Goal: Information Seeking & Learning: Find specific page/section

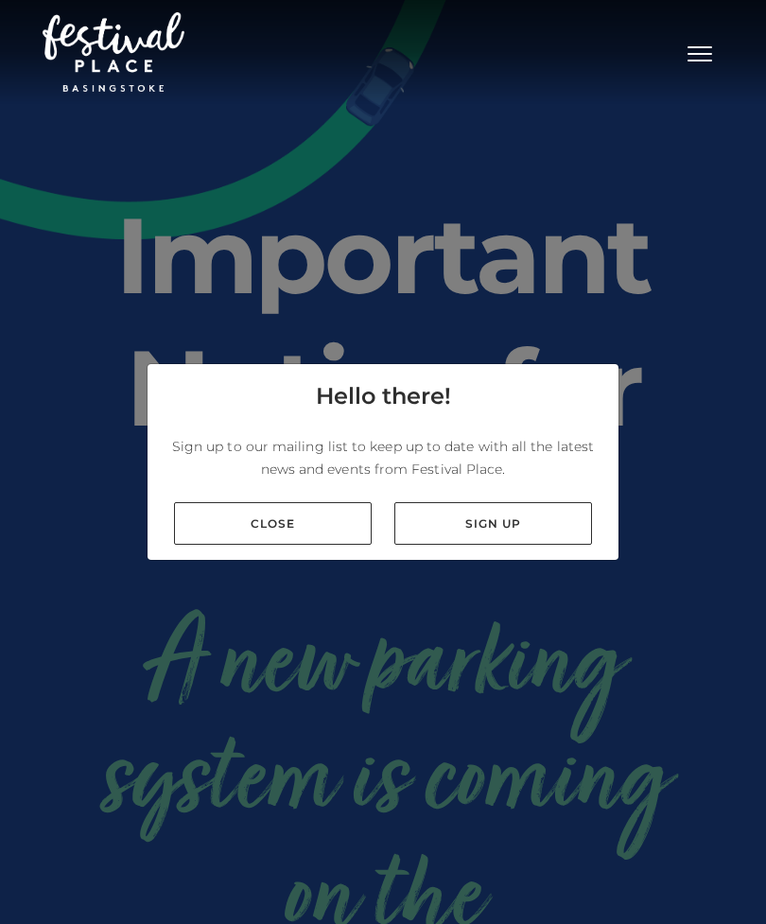
click at [287, 545] on link "Close" at bounding box center [273, 523] width 198 height 43
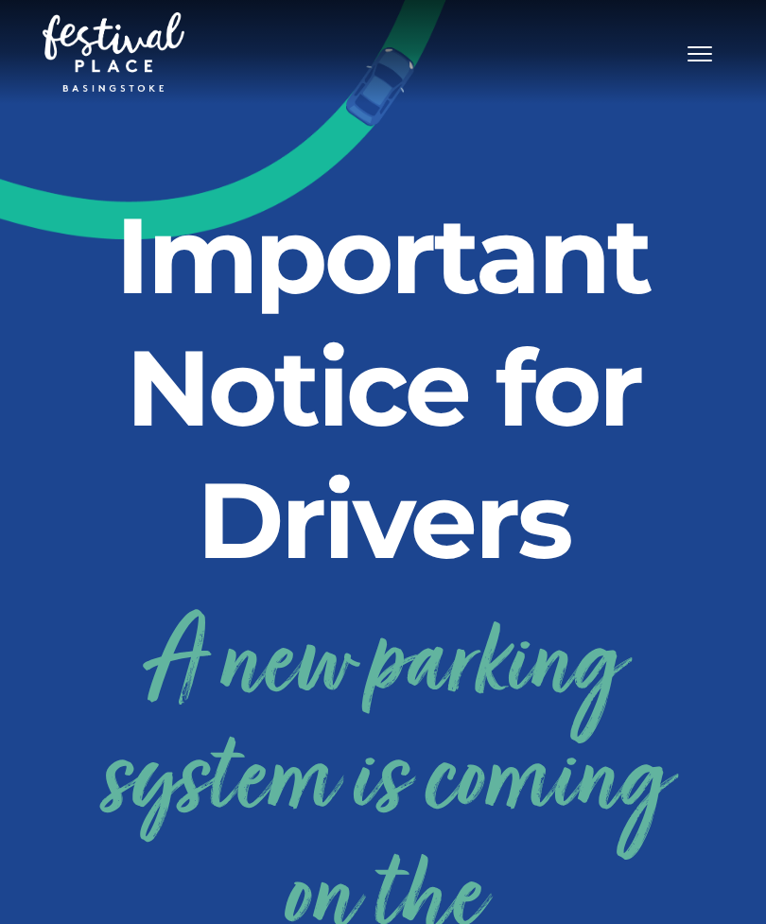
click at [699, 55] on span "Toggle navigation" at bounding box center [700, 54] width 25 height 2
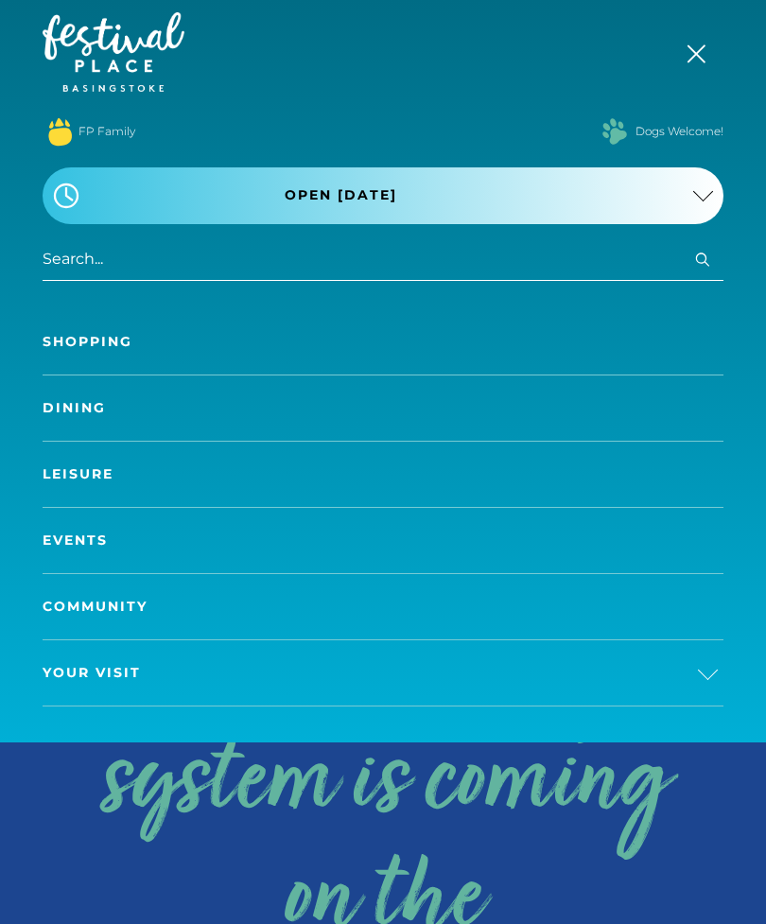
click at [346, 191] on span "Open [DATE]" at bounding box center [341, 195] width 113 height 20
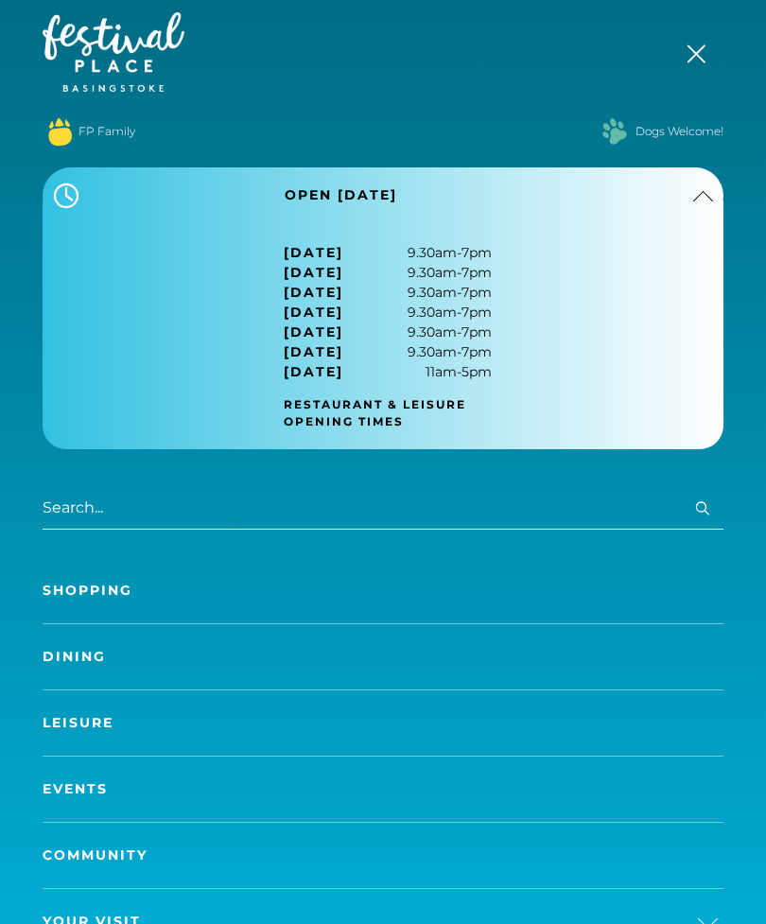
click at [763, 267] on nav "Toggle navigation .st5{fill:none;stroke:#FFFFFF;stroke-width:2.29;stroke-miterl…" at bounding box center [383, 495] width 766 height 991
click at [194, 509] on input "search" at bounding box center [383, 508] width 681 height 43
type input "Jobs"
click at [707, 513] on icon "submit" at bounding box center [702, 507] width 13 height 13
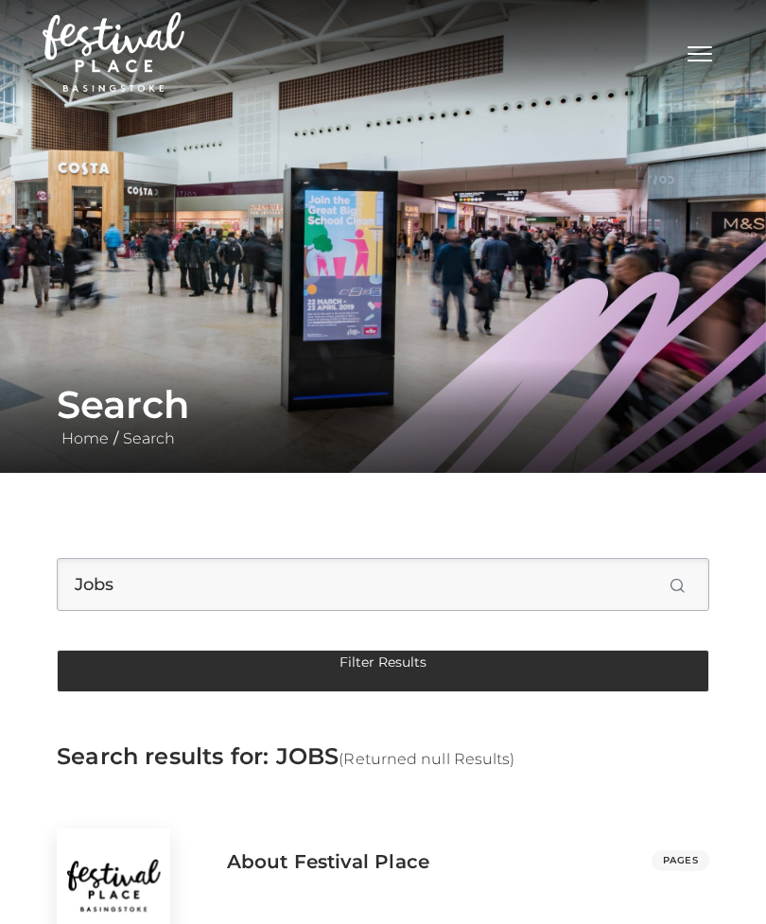
click at [710, 44] on button "Toggle navigation" at bounding box center [699, 51] width 47 height 27
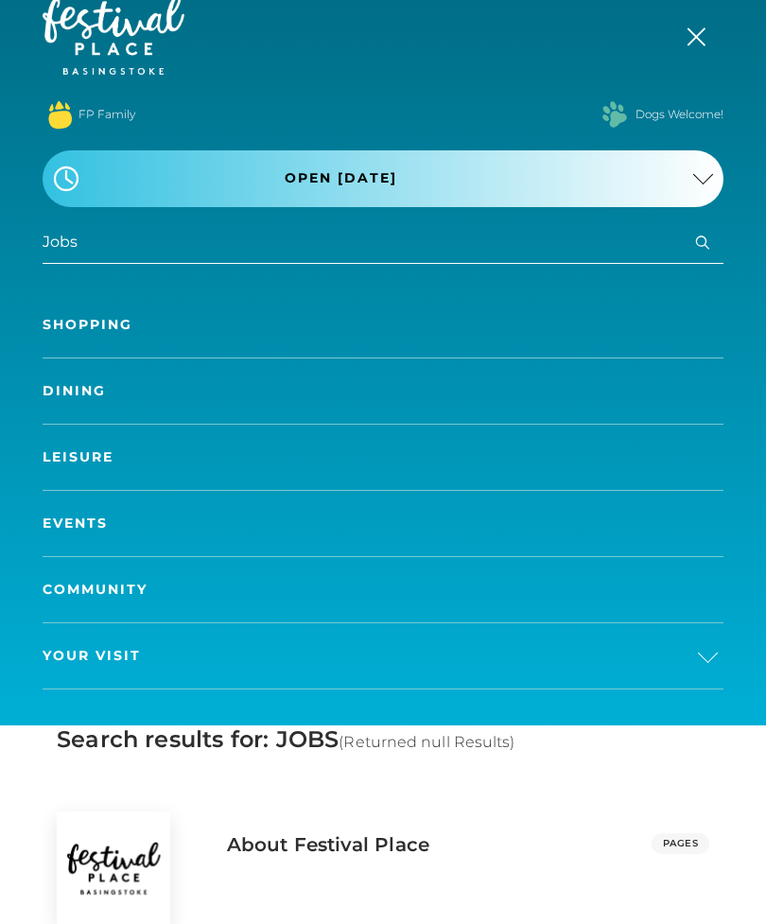
scroll to position [17, 0]
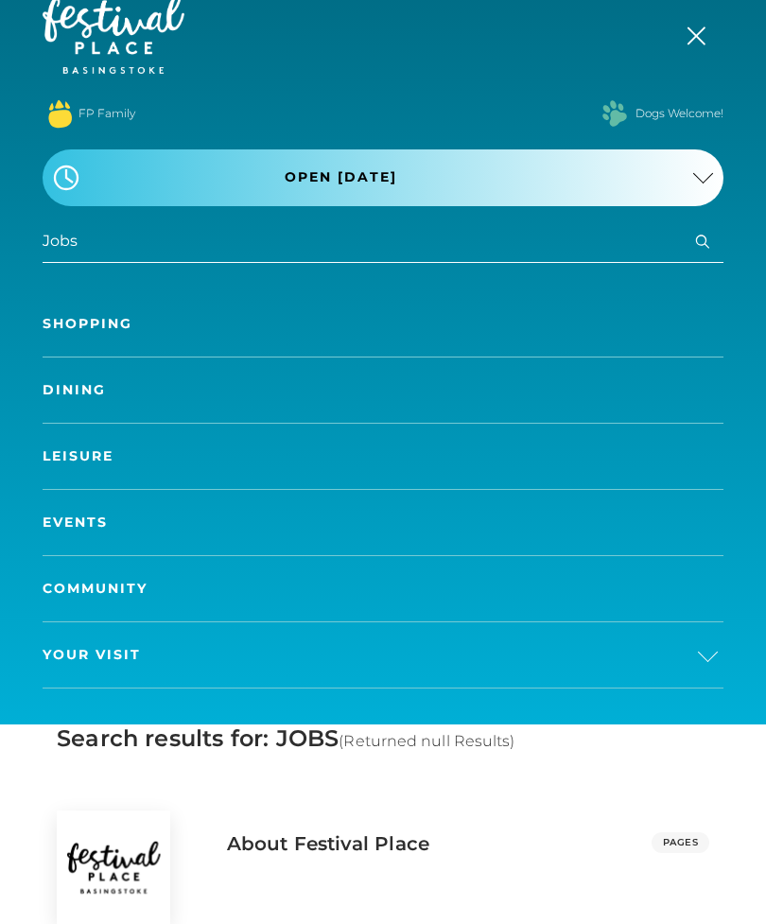
click at [96, 526] on link "Events" at bounding box center [383, 523] width 681 height 65
click at [85, 521] on link "Events" at bounding box center [383, 523] width 681 height 65
click at [112, 527] on link "Events" at bounding box center [383, 523] width 681 height 65
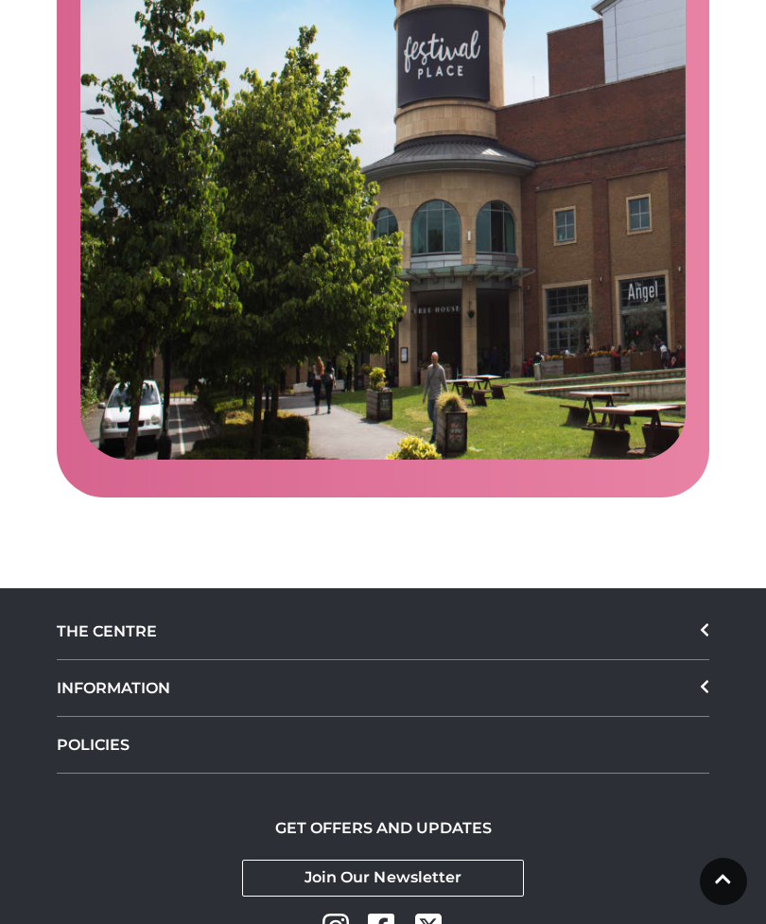
scroll to position [3626, 0]
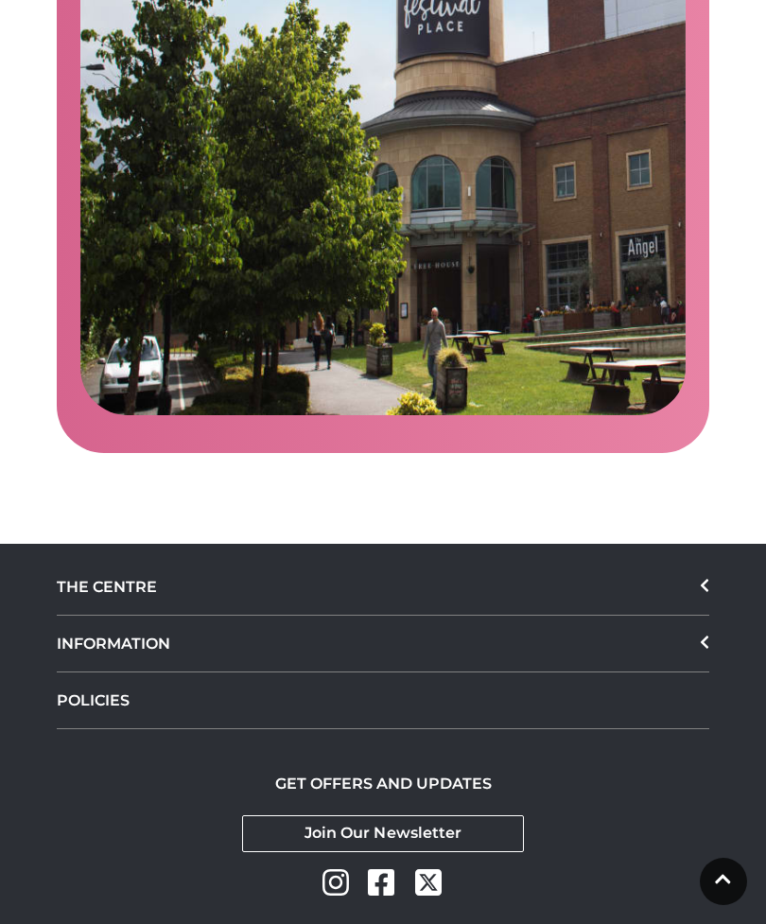
click at [420, 775] on h2 "GET OFFERS AND UPDATES" at bounding box center [383, 784] width 217 height 18
click at [423, 815] on link "Join Our Newsletter" at bounding box center [383, 833] width 282 height 37
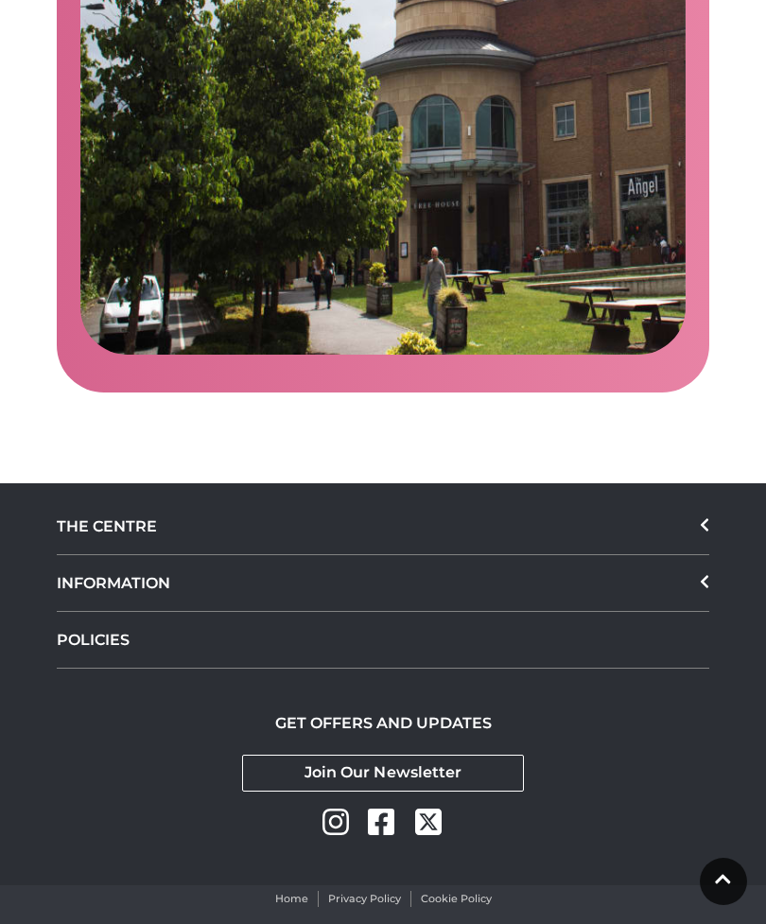
click at [464, 919] on div "© Festival Place 2025" at bounding box center [383, 930] width 681 height 23
